Goal: Task Accomplishment & Management: Complete application form

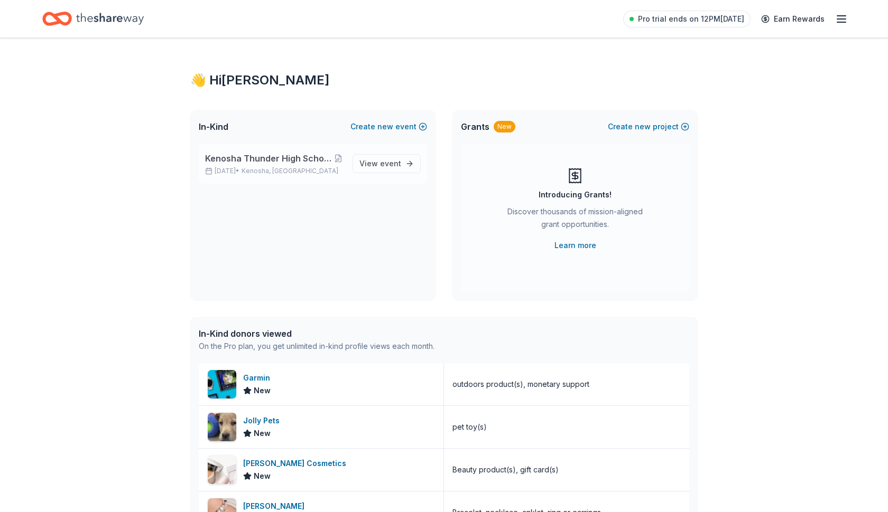
click at [275, 164] on span "Kenosha Thunder High School Hockey Team Fundraiser" at bounding box center [268, 158] width 127 height 13
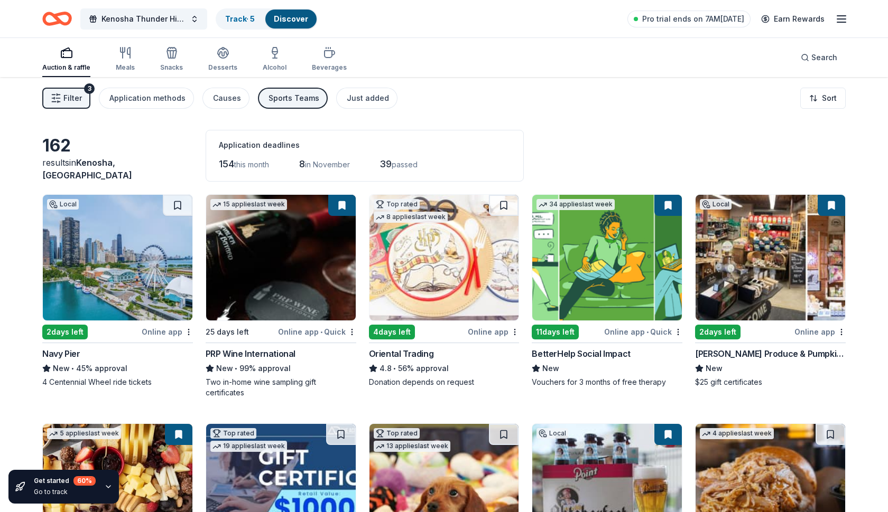
click at [120, 259] on img at bounding box center [118, 258] width 150 height 126
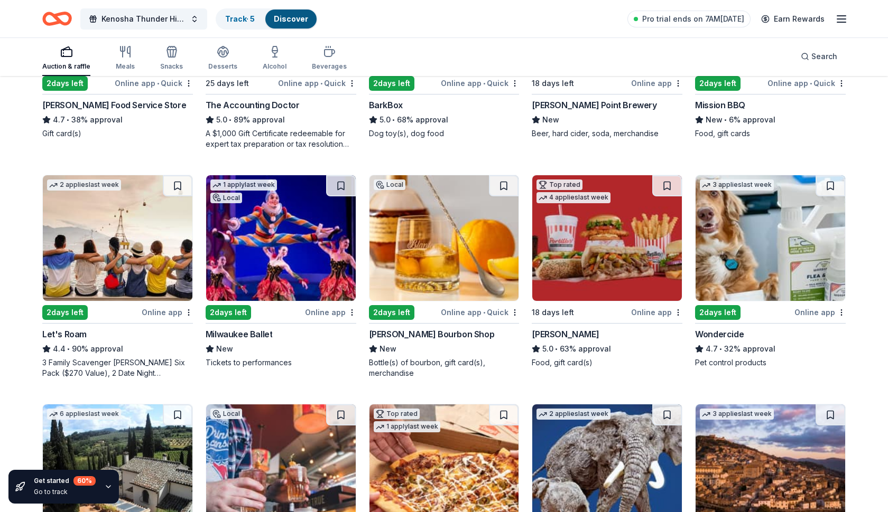
scroll to position [479, 0]
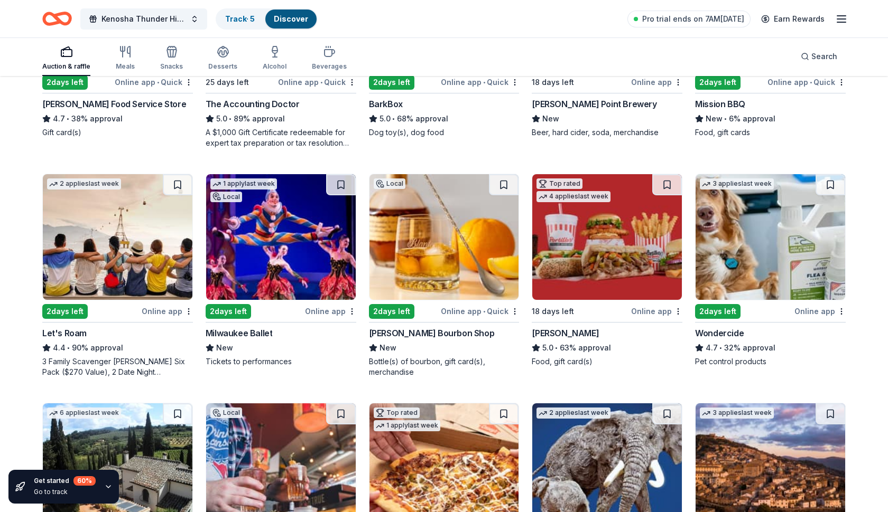
click at [74, 335] on div "Let's Roam" at bounding box center [64, 333] width 44 height 13
click at [598, 259] on img at bounding box center [607, 237] width 150 height 126
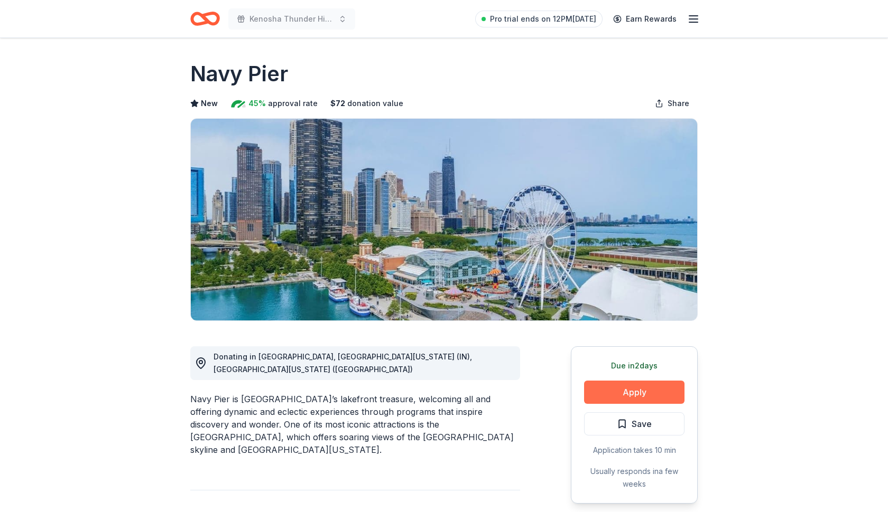
click at [601, 396] on button "Apply" at bounding box center [634, 392] width 100 height 23
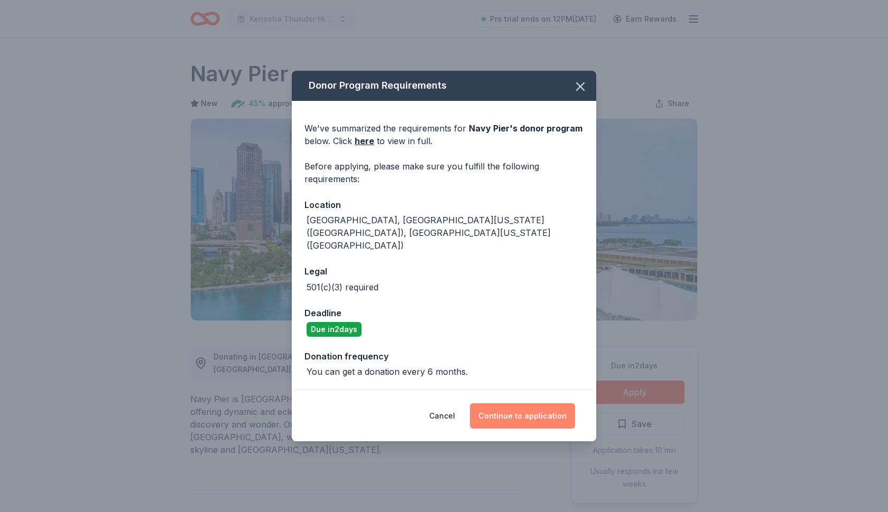
click at [509, 404] on button "Continue to application" at bounding box center [522, 416] width 105 height 25
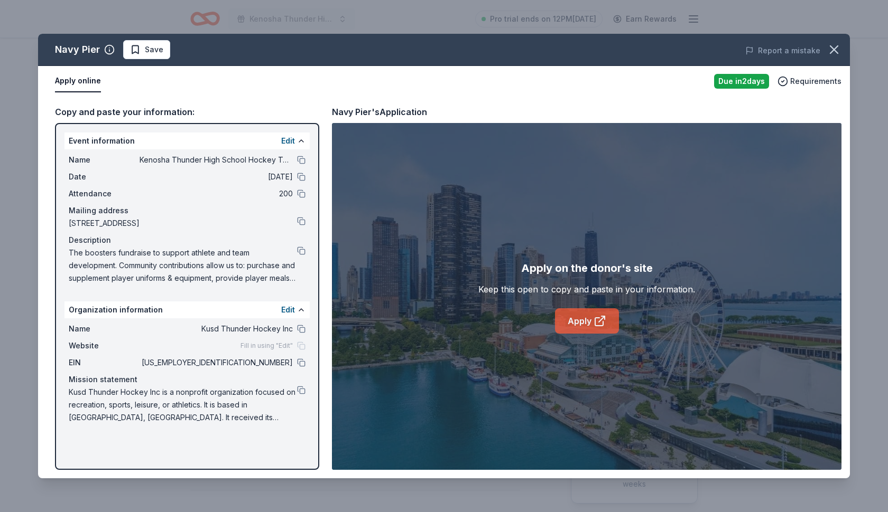
click at [576, 318] on link "Apply" at bounding box center [587, 321] width 64 height 25
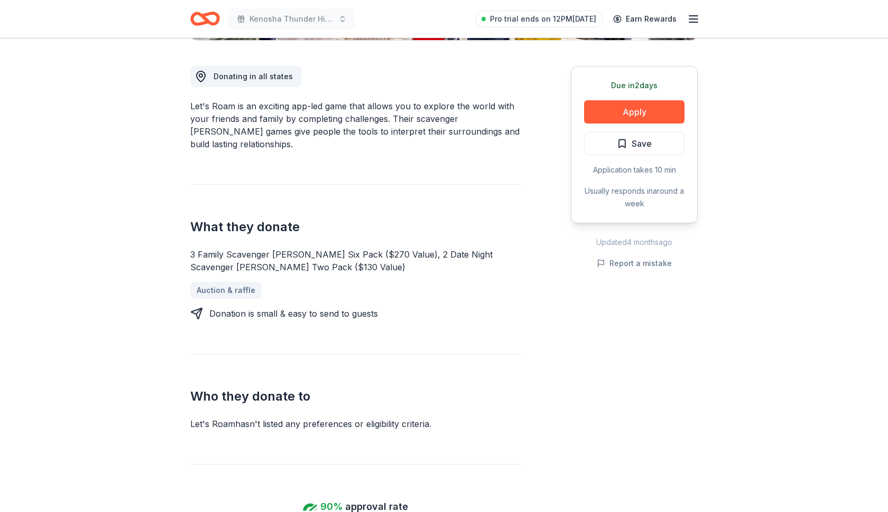
scroll to position [263, 0]
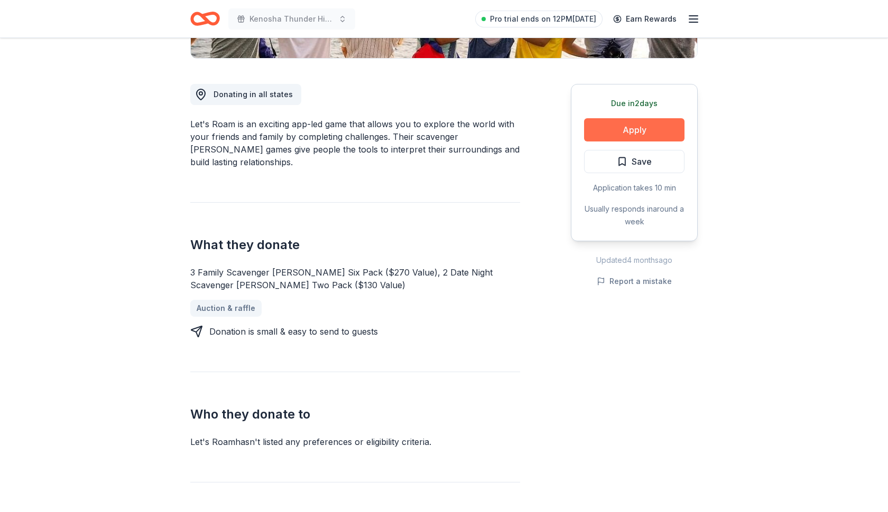
click at [629, 134] on button "Apply" at bounding box center [634, 129] width 100 height 23
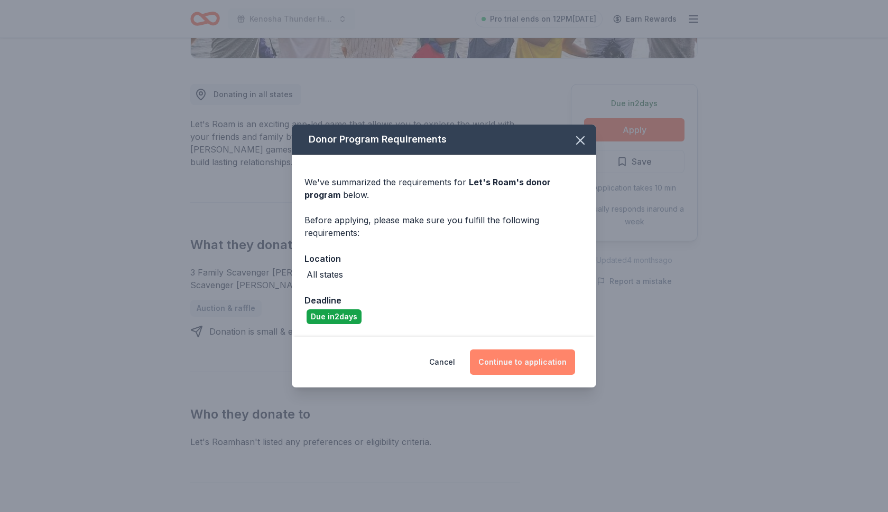
click at [515, 366] on button "Continue to application" at bounding box center [522, 362] width 105 height 25
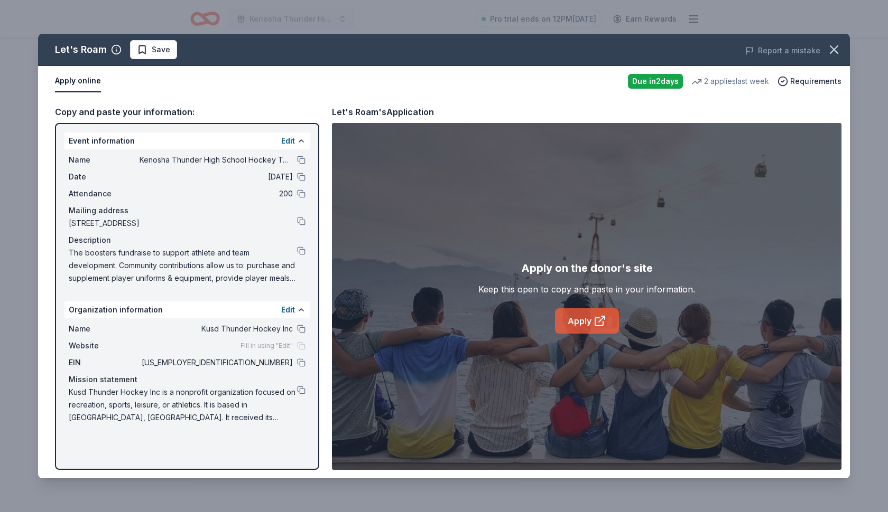
click at [596, 319] on icon at bounding box center [599, 321] width 13 height 13
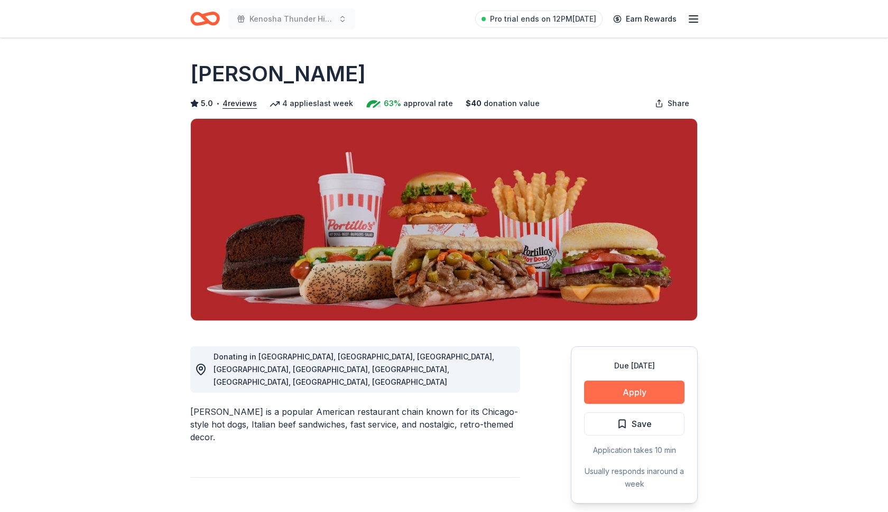
click at [607, 395] on button "Apply" at bounding box center [634, 392] width 100 height 23
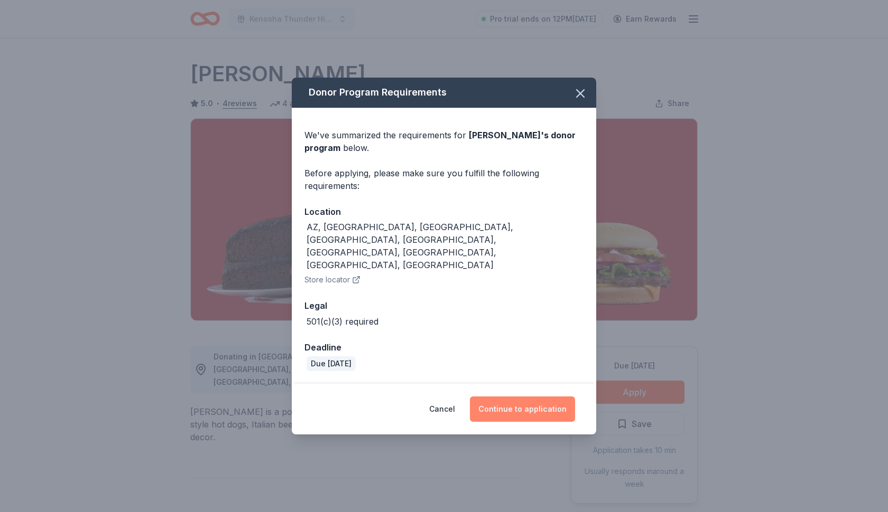
click at [498, 397] on button "Continue to application" at bounding box center [522, 409] width 105 height 25
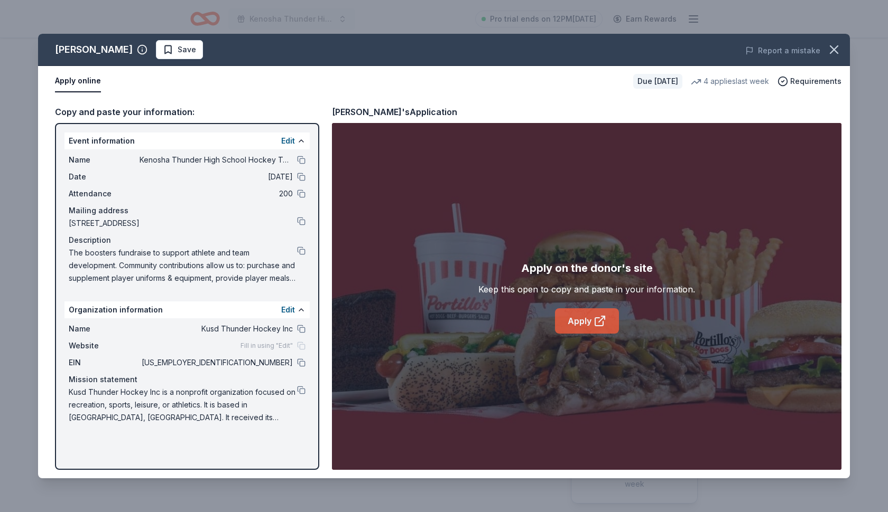
click at [580, 327] on link "Apply" at bounding box center [587, 321] width 64 height 25
